Goal: Information Seeking & Learning: Learn about a topic

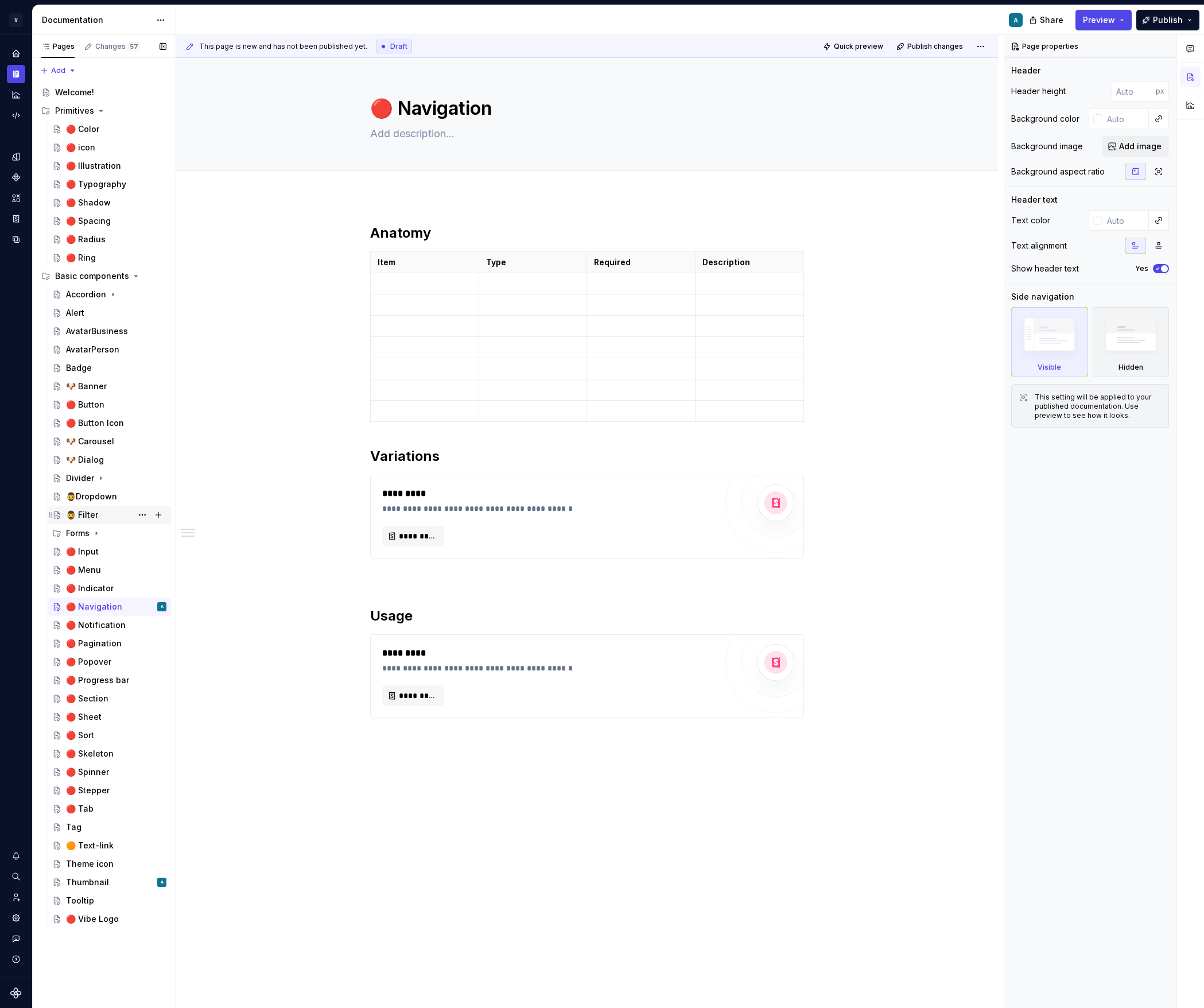
click at [94, 521] on div "🧔‍♂️ Filter" at bounding box center [116, 515] width 100 height 16
type textarea "*"
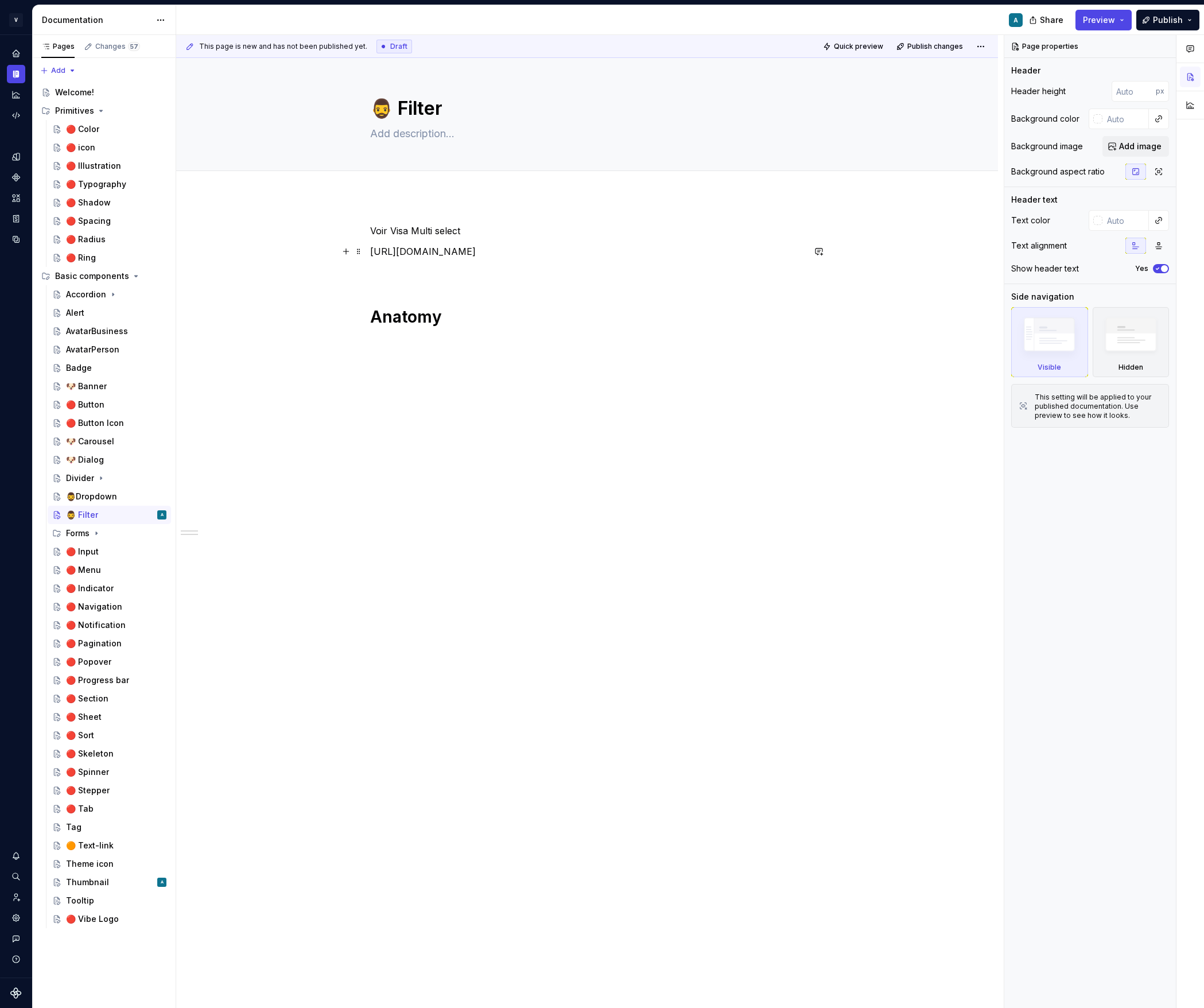
click at [460, 254] on p "https://design.visa.com/components/multiselect/usage/" at bounding box center [587, 252] width 434 height 14
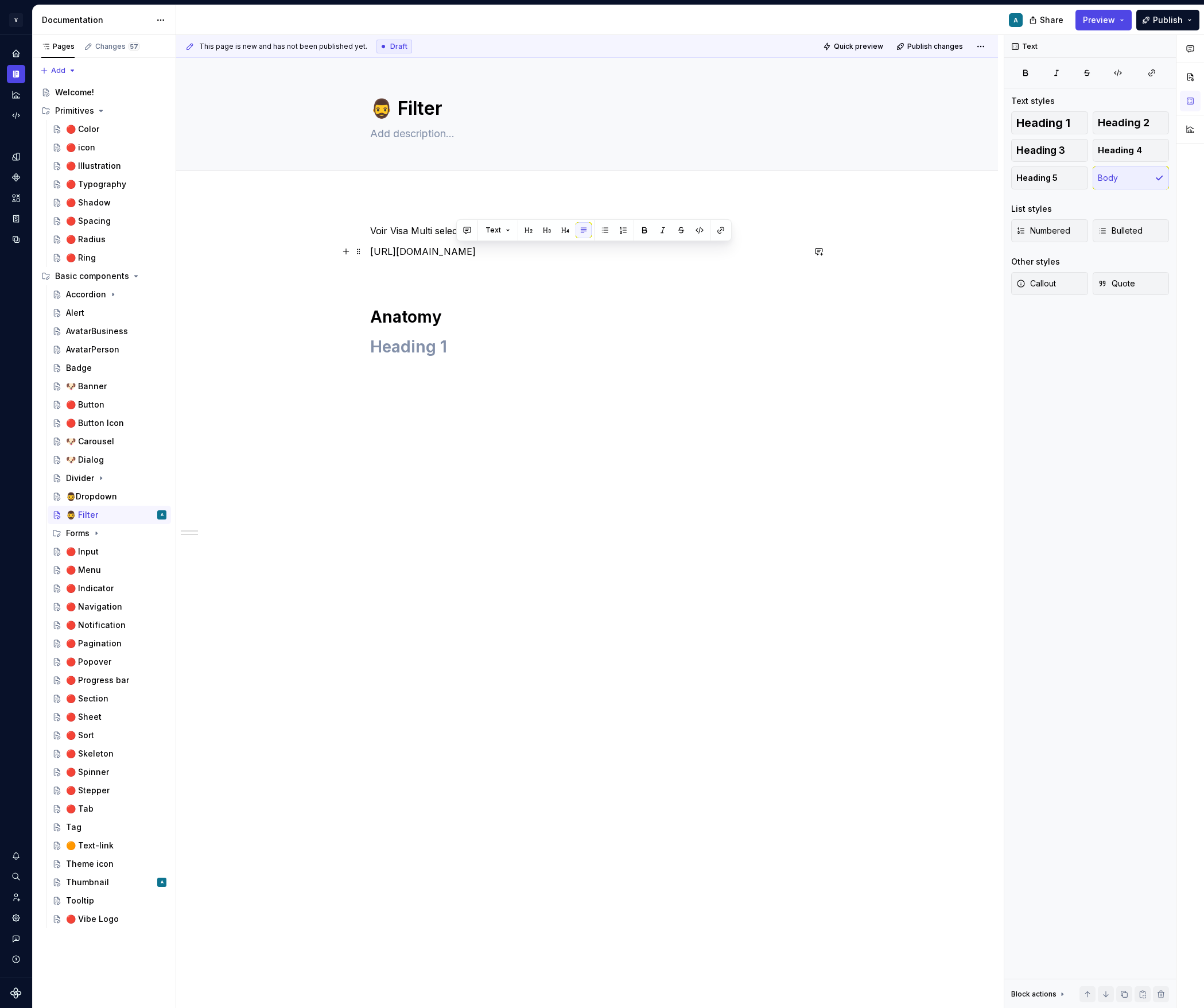
click at [460, 254] on p "https://design.visa.com/components/multiselect/usage/" at bounding box center [587, 252] width 434 height 14
copy p "https://design.visa.com/components/multiselect/usage/"
type textarea "*"
